Goal: Task Accomplishment & Management: Use online tool/utility

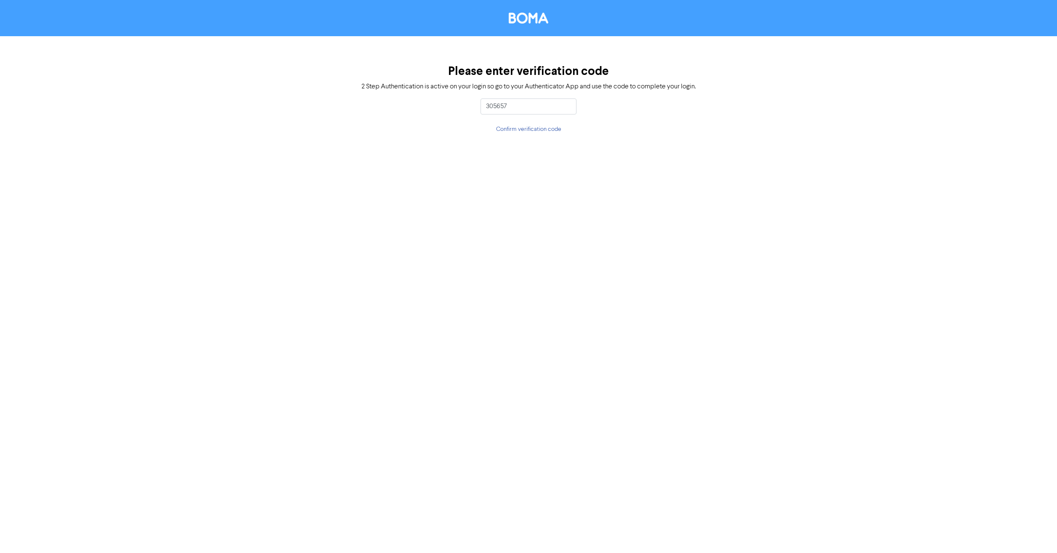
type input "305657"
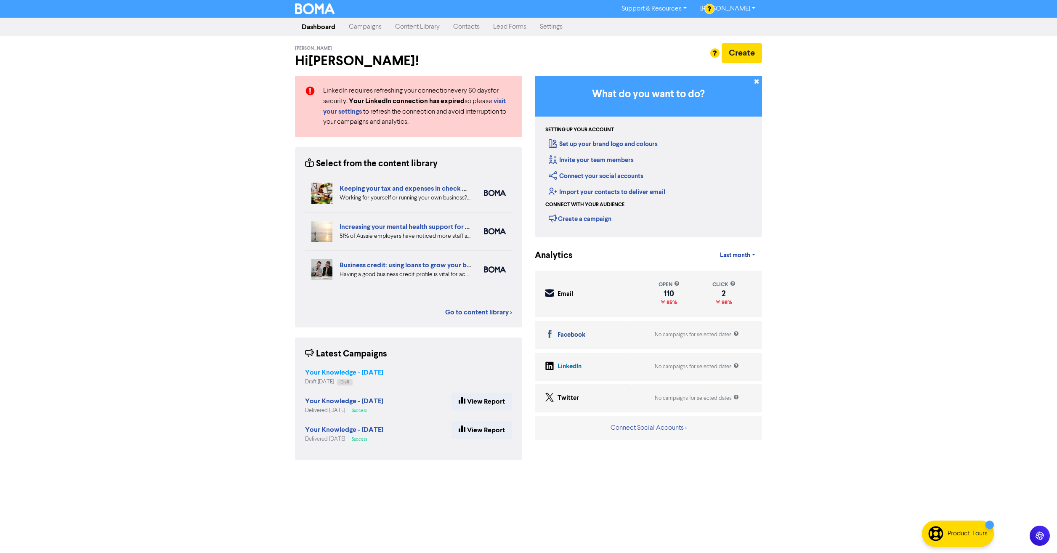
click at [342, 373] on strong "Your Knowledge - [DATE]" at bounding box center [344, 372] width 78 height 8
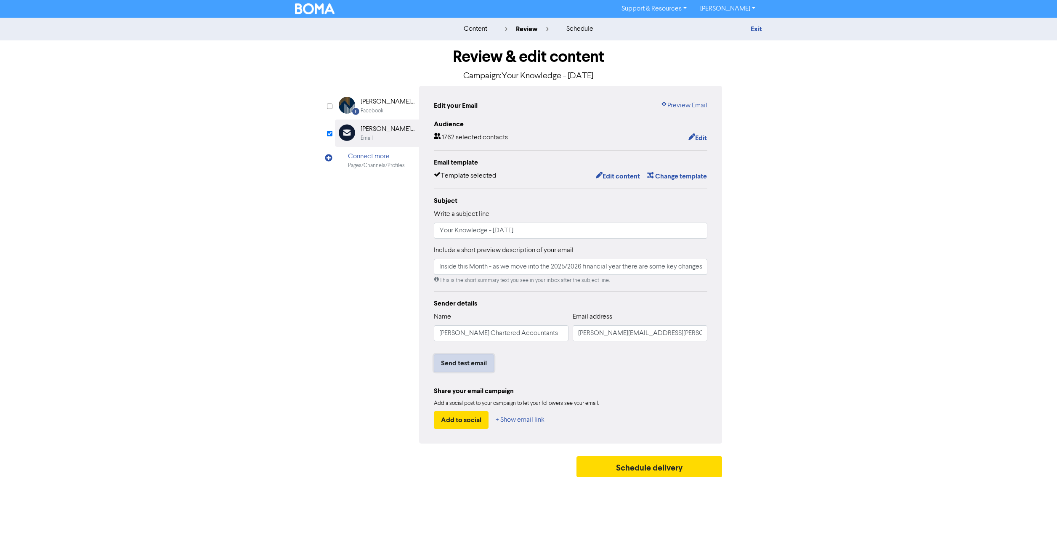
click at [481, 365] on button "Send test email" at bounding box center [464, 363] width 60 height 18
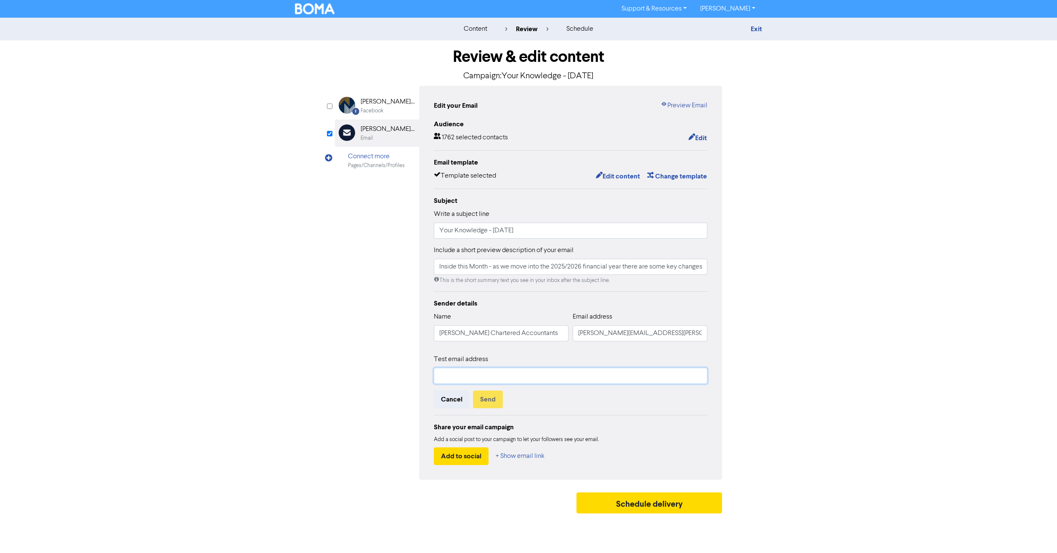
click at [478, 376] on input "text" at bounding box center [571, 376] width 274 height 16
type input "[PERSON_NAME][EMAIL_ADDRESS][PERSON_NAME][DOMAIN_NAME]"
click at [492, 400] on button "Send" at bounding box center [488, 399] width 30 height 18
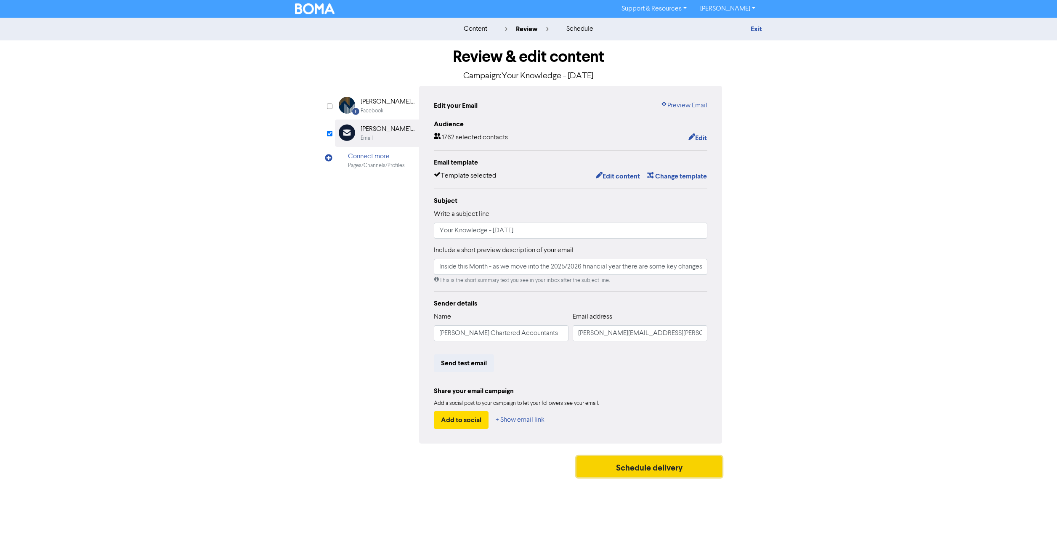
click at [653, 465] on button "Schedule delivery" at bounding box center [649, 466] width 146 height 21
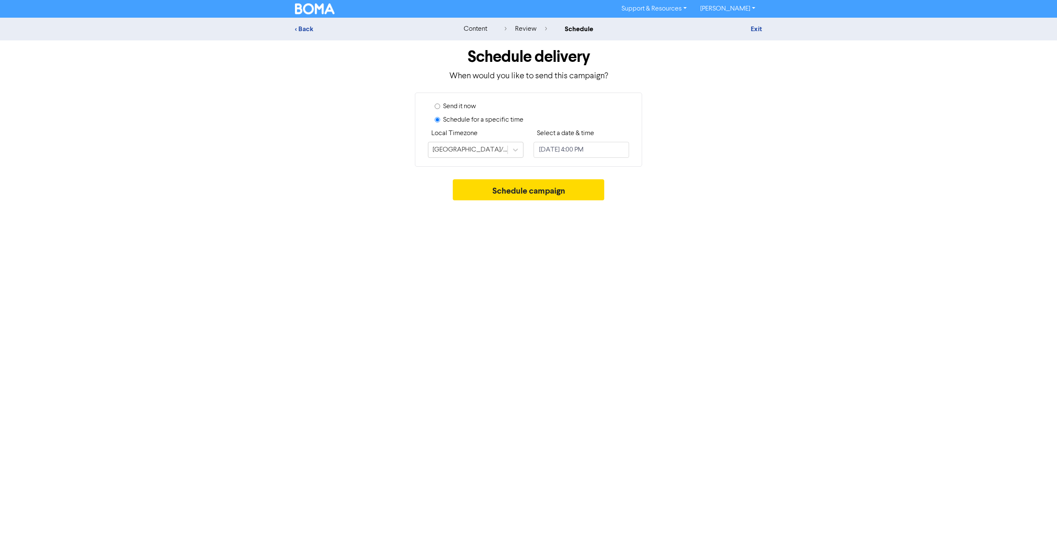
click at [439, 106] on input "Send it now" at bounding box center [437, 106] width 5 height 5
radio input "true"
radio input "false"
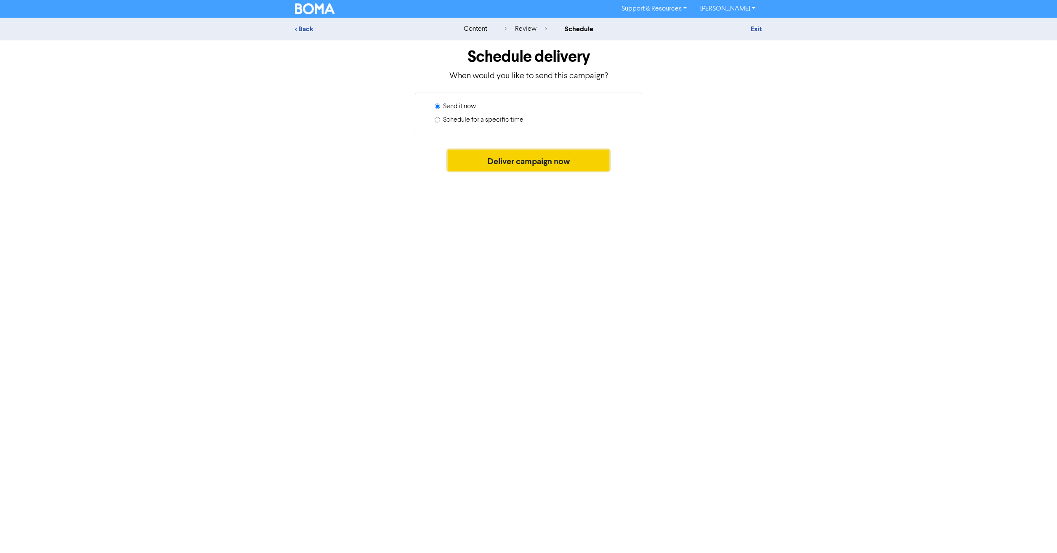
click at [532, 160] on button "Deliver campaign now" at bounding box center [529, 160] width 162 height 21
